Goal: Information Seeking & Learning: Learn about a topic

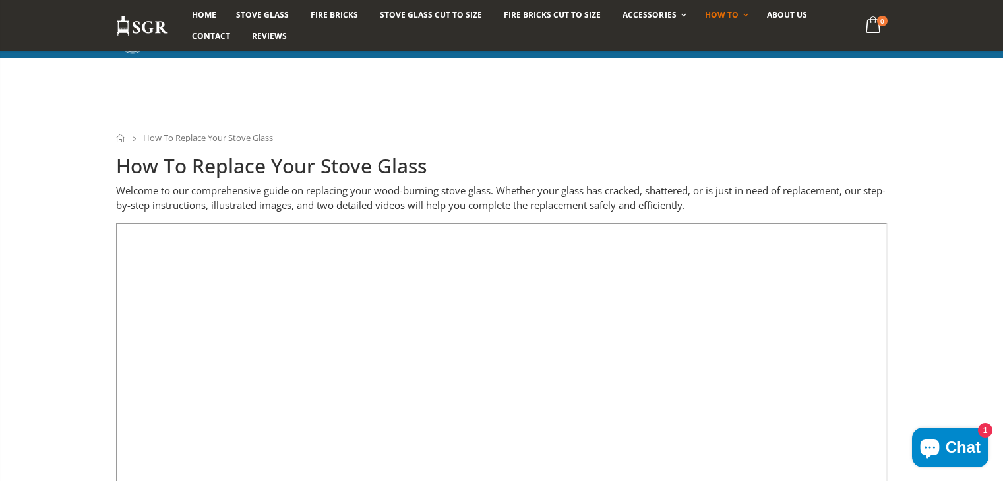
scroll to position [1187, 0]
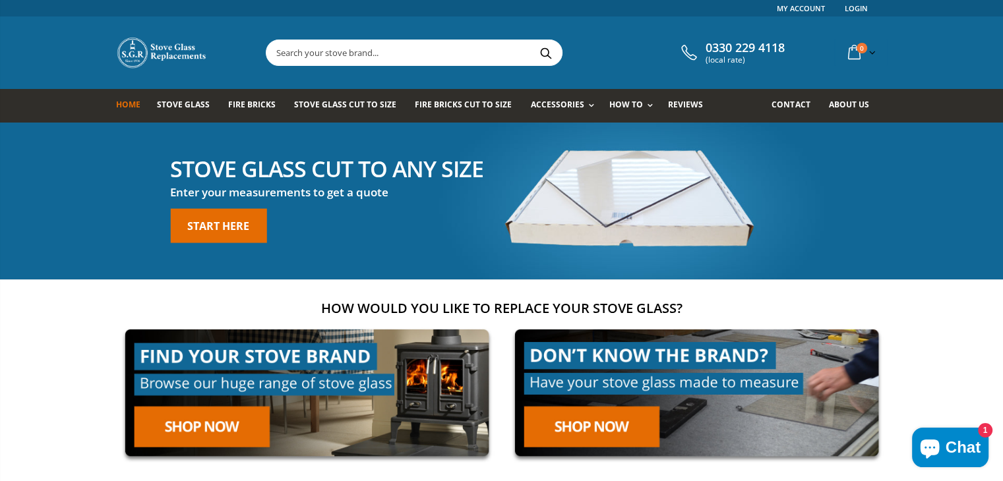
click at [452, 35] on div "0330 229 4118 (local rate) 0 item(s) 0 item(s) You have no items in your shoppi…" at bounding box center [501, 52] width 791 height 73
click at [452, 46] on input "text" at bounding box center [487, 52] width 443 height 25
type input "cement"
click at [531, 40] on button "Search" at bounding box center [546, 52] width 30 height 25
